Goal: Task Accomplishment & Management: Complete application form

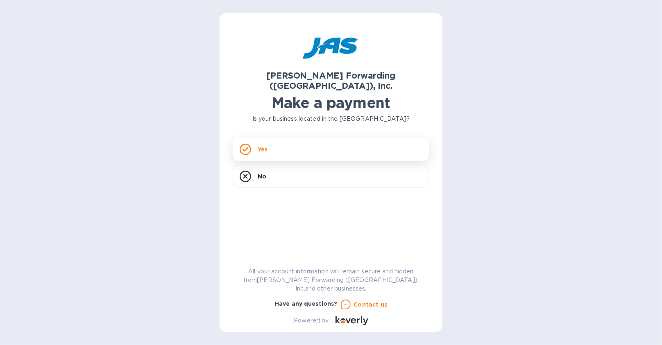
click at [289, 142] on div "Yes" at bounding box center [331, 149] width 197 height 23
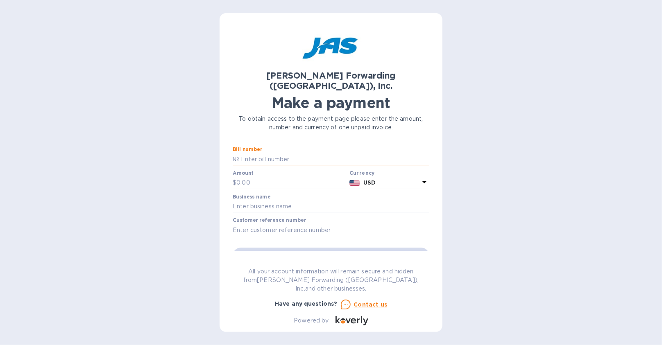
click at [298, 153] on input "text" at bounding box center [334, 159] width 190 height 12
paste input "LAX503309481"
type input "LAX503309481"
click at [280, 177] on input "text" at bounding box center [291, 183] width 110 height 12
type input "1,056.64"
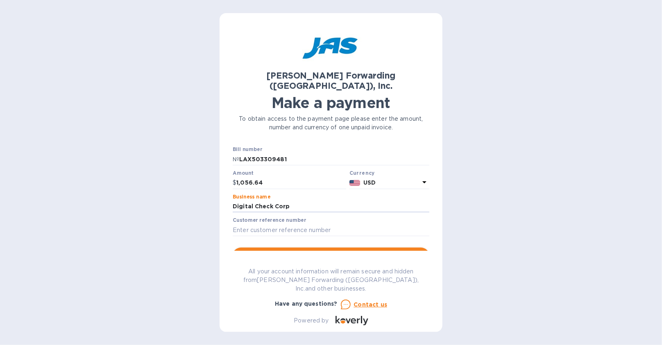
type input "Digital Check Corp"
click at [281, 251] on span "Go to payment page" at bounding box center [330, 256] width 183 height 10
